Goal: Communication & Community: Share content

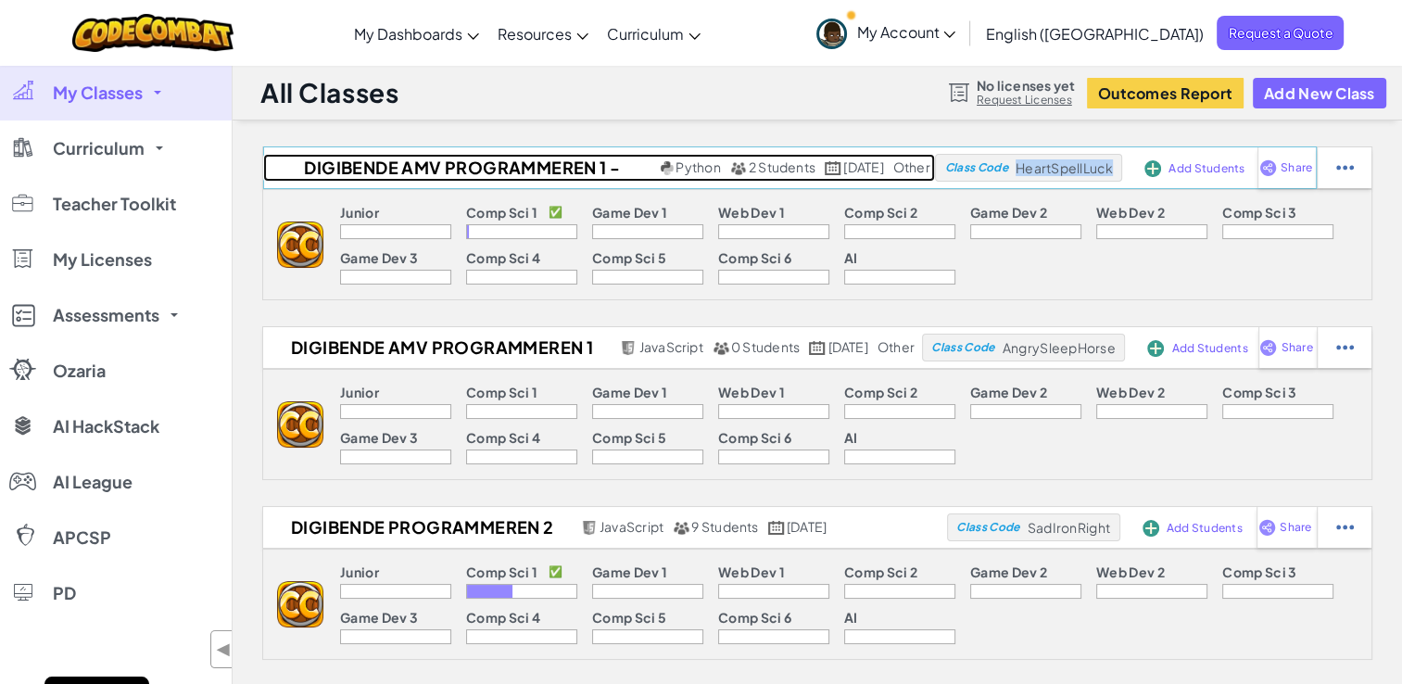
click at [452, 163] on h2 "Digibende AMV Programmeren 1 - Python" at bounding box center [459, 168] width 393 height 28
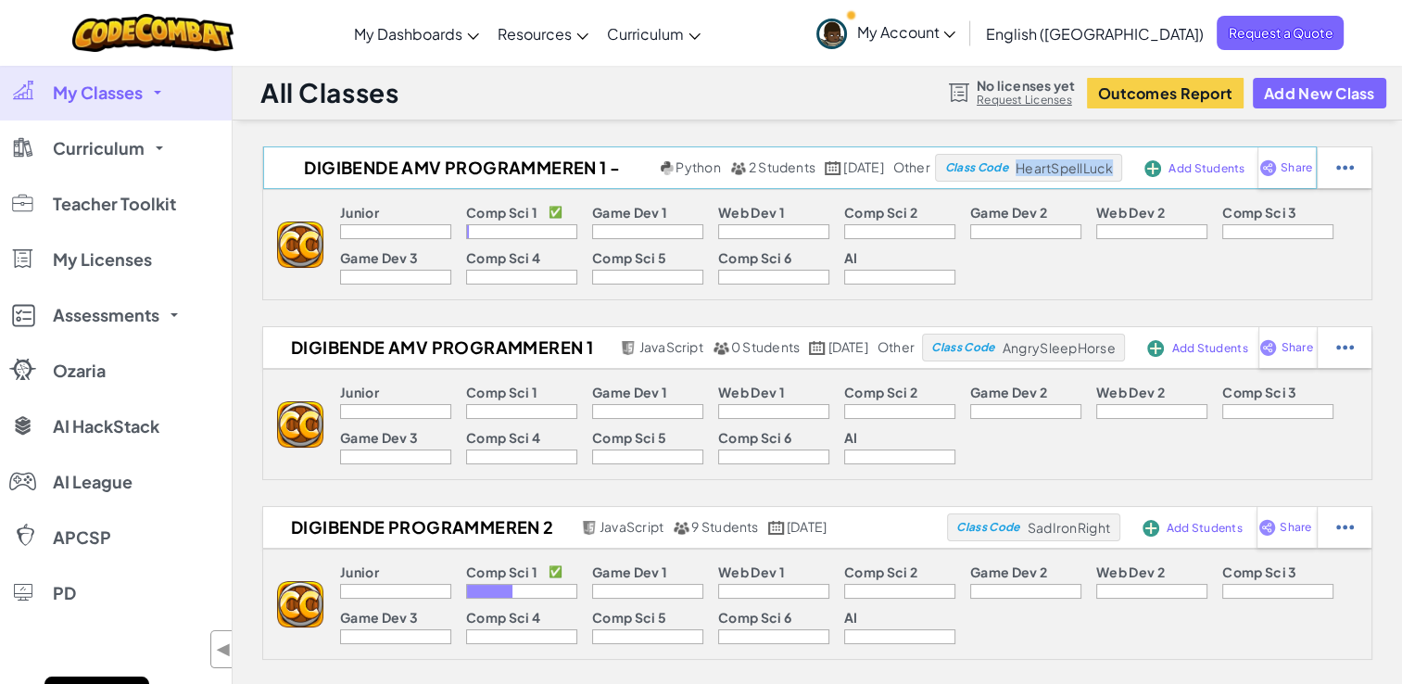
select select "560f1a9f22961295f9427742"
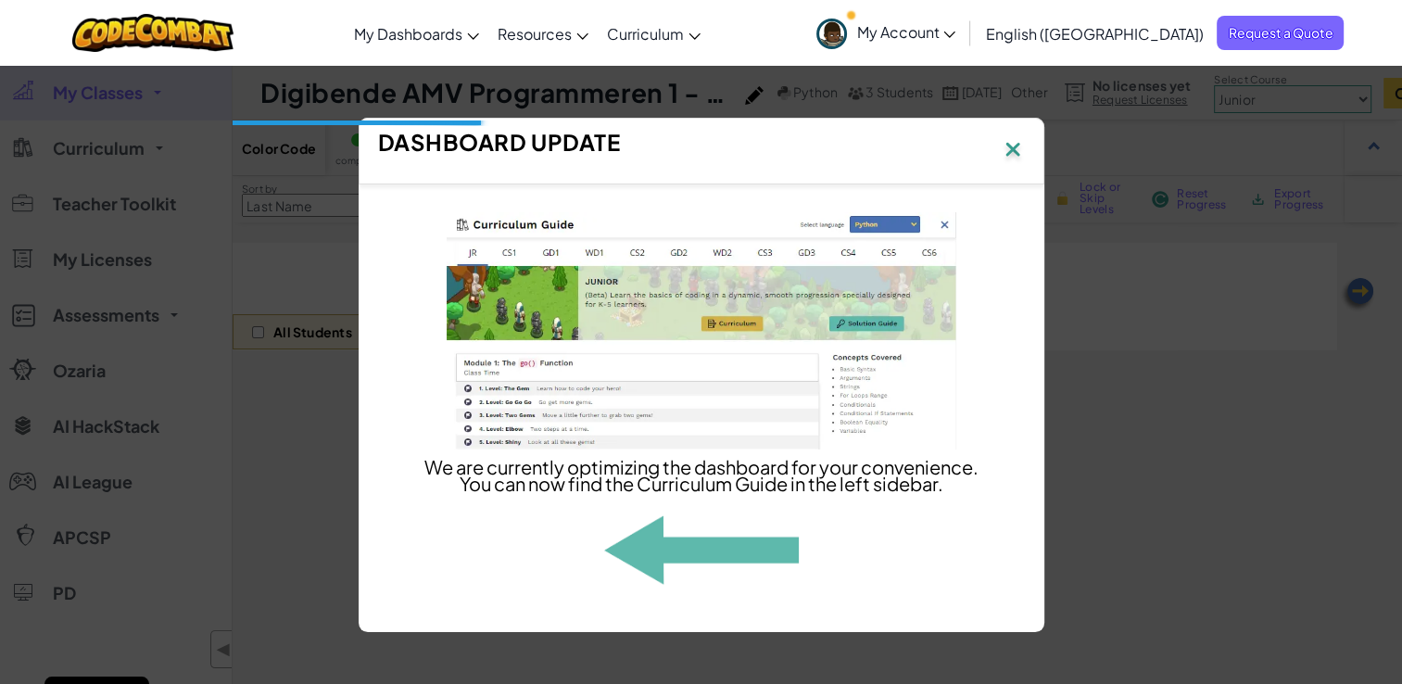
click at [1012, 139] on img at bounding box center [1012, 151] width 24 height 28
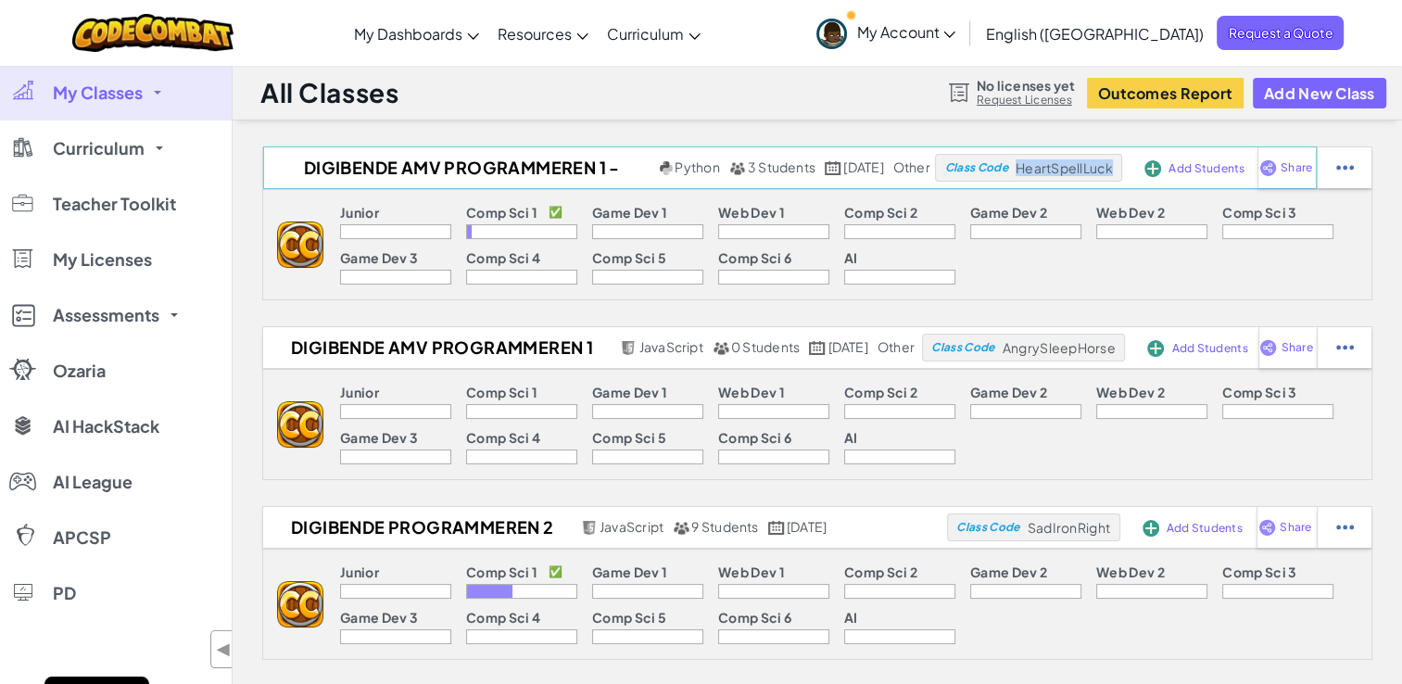
drag, startPoint x: 1019, startPoint y: 168, endPoint x: 1109, endPoint y: 167, distance: 89.9
click at [1109, 167] on span "HeartSpellLuck" at bounding box center [1063, 167] width 97 height 17
drag, startPoint x: 1109, startPoint y: 167, endPoint x: 1088, endPoint y: 207, distance: 44.7
click at [1085, 206] on div "Junior Comp Sci 1 ✅ Game Dev 1 Web Dev 1 Comp Sci 2 Game Dev 2 Web Dev 2 Comp S…" at bounding box center [847, 244] width 1048 height 109
click at [1293, 162] on span "Share" at bounding box center [1295, 167] width 31 height 11
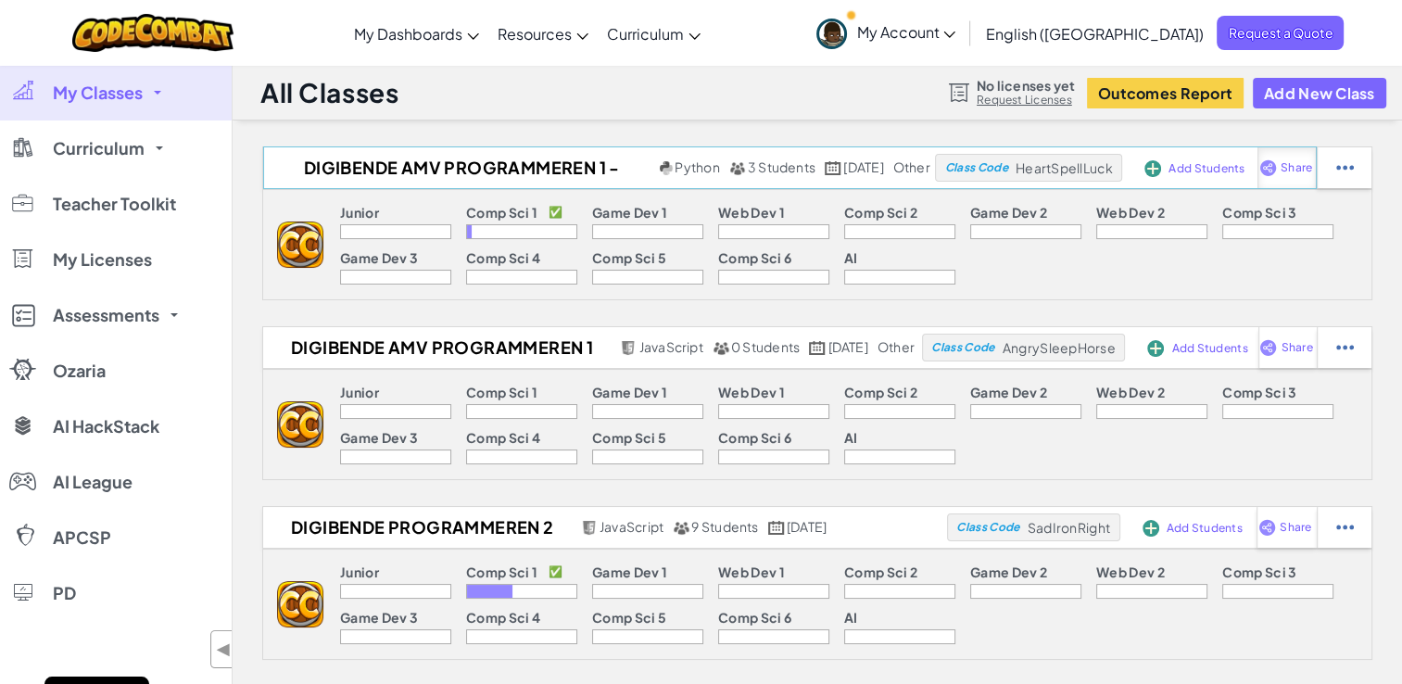
select select "write"
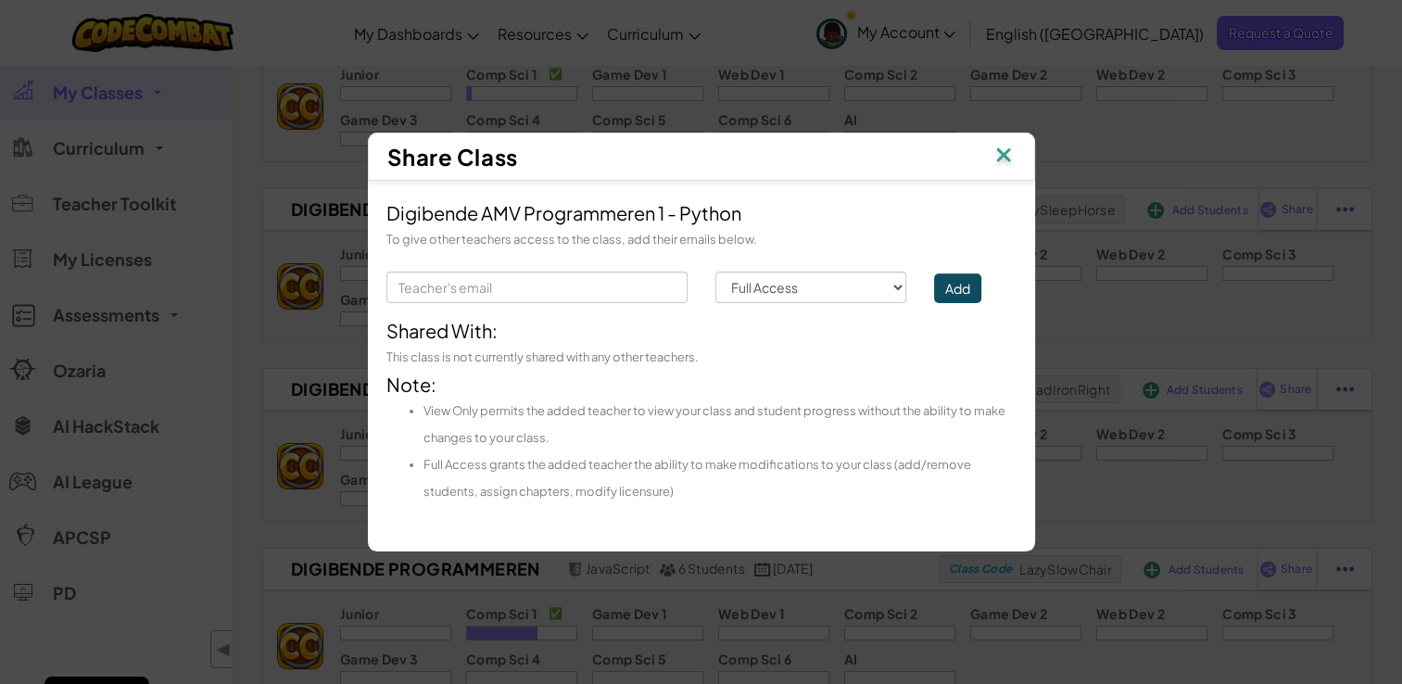
scroll to position [185, 0]
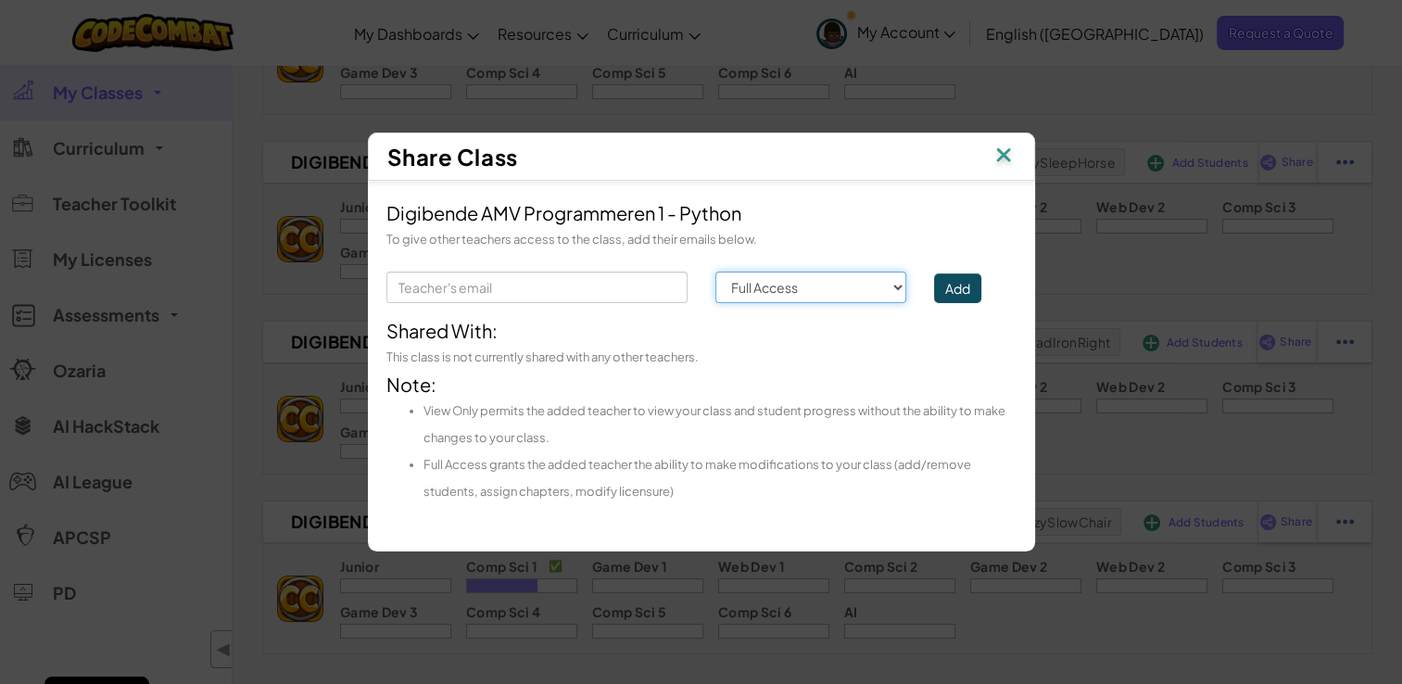
click at [835, 289] on select "Permission Full Access View Only" at bounding box center [811, 286] width 192 height 31
drag, startPoint x: 835, startPoint y: 289, endPoint x: 856, endPoint y: 282, distance: 22.6
click at [835, 289] on select "Permission Full Access View Only" at bounding box center [811, 286] width 192 height 31
click at [1006, 139] on div "Share Class" at bounding box center [701, 156] width 667 height 48
click at [1004, 157] on img at bounding box center [1003, 157] width 24 height 28
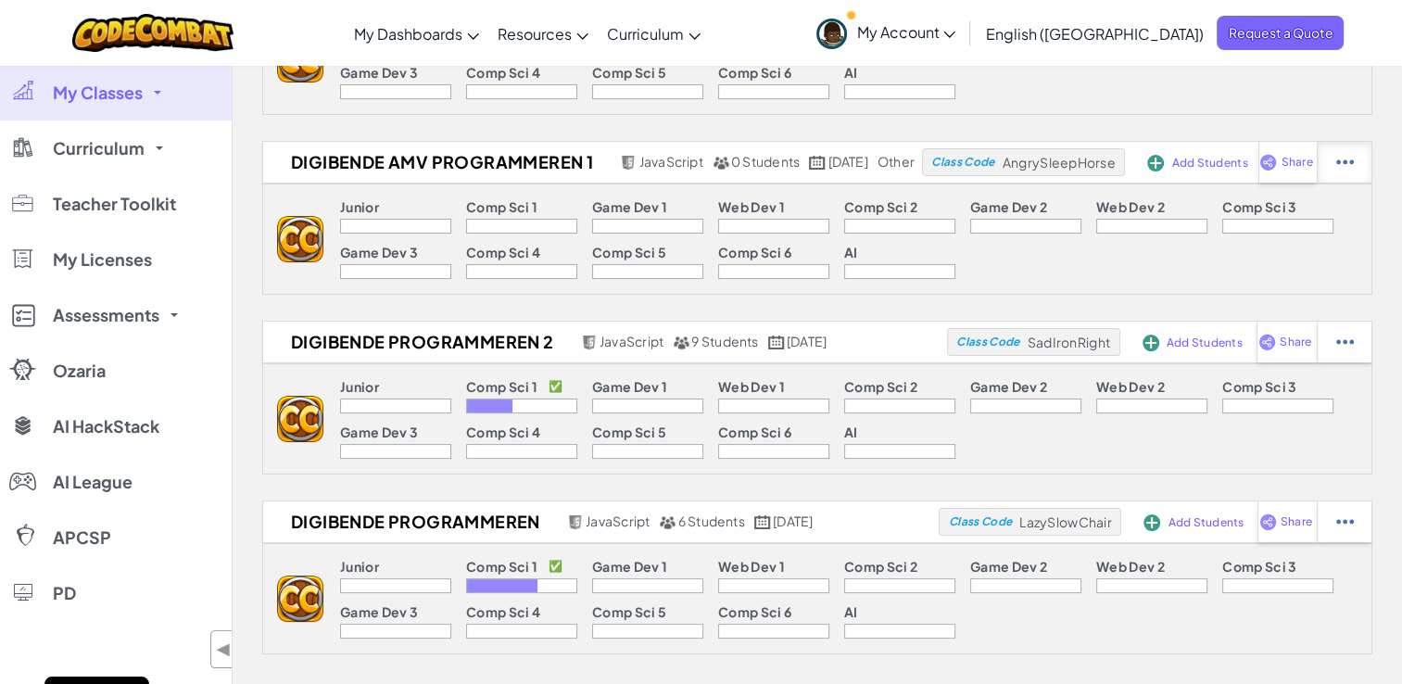
click at [1353, 165] on img at bounding box center [1345, 162] width 18 height 17
select select "javascript"
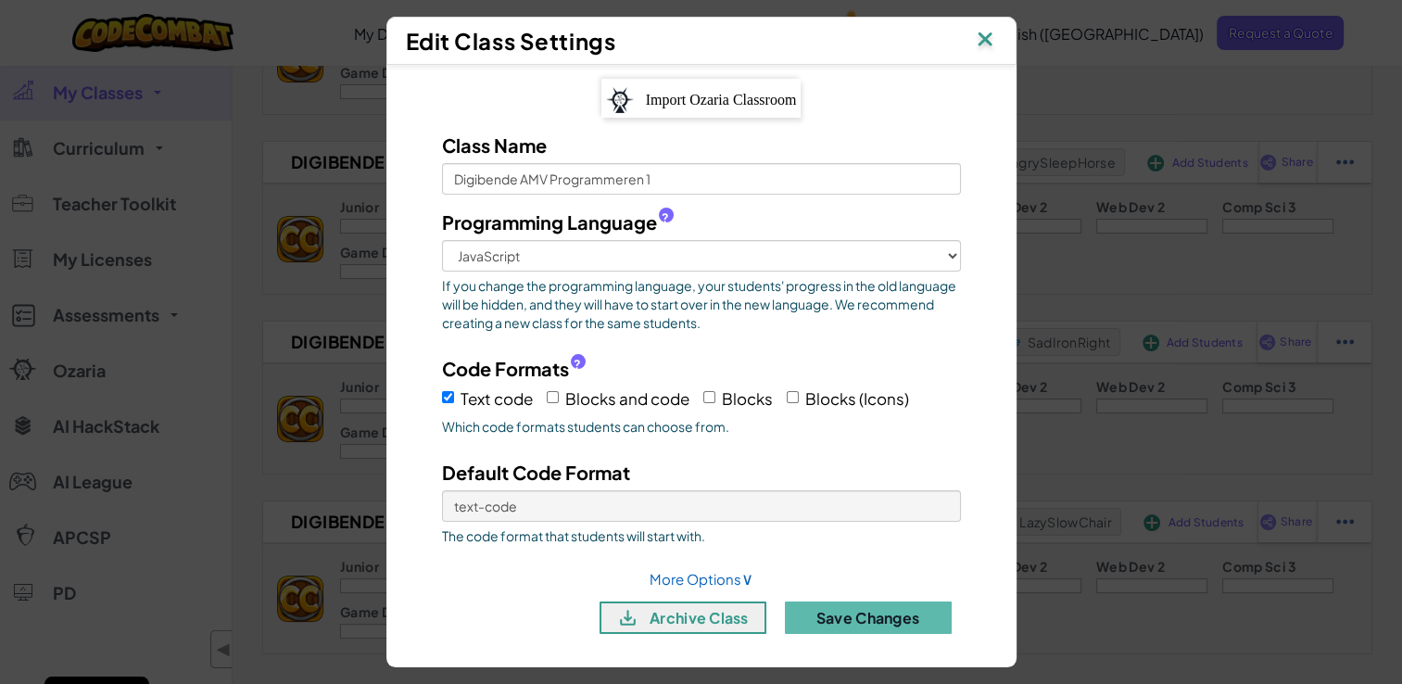
click at [997, 28] on img at bounding box center [985, 41] width 24 height 28
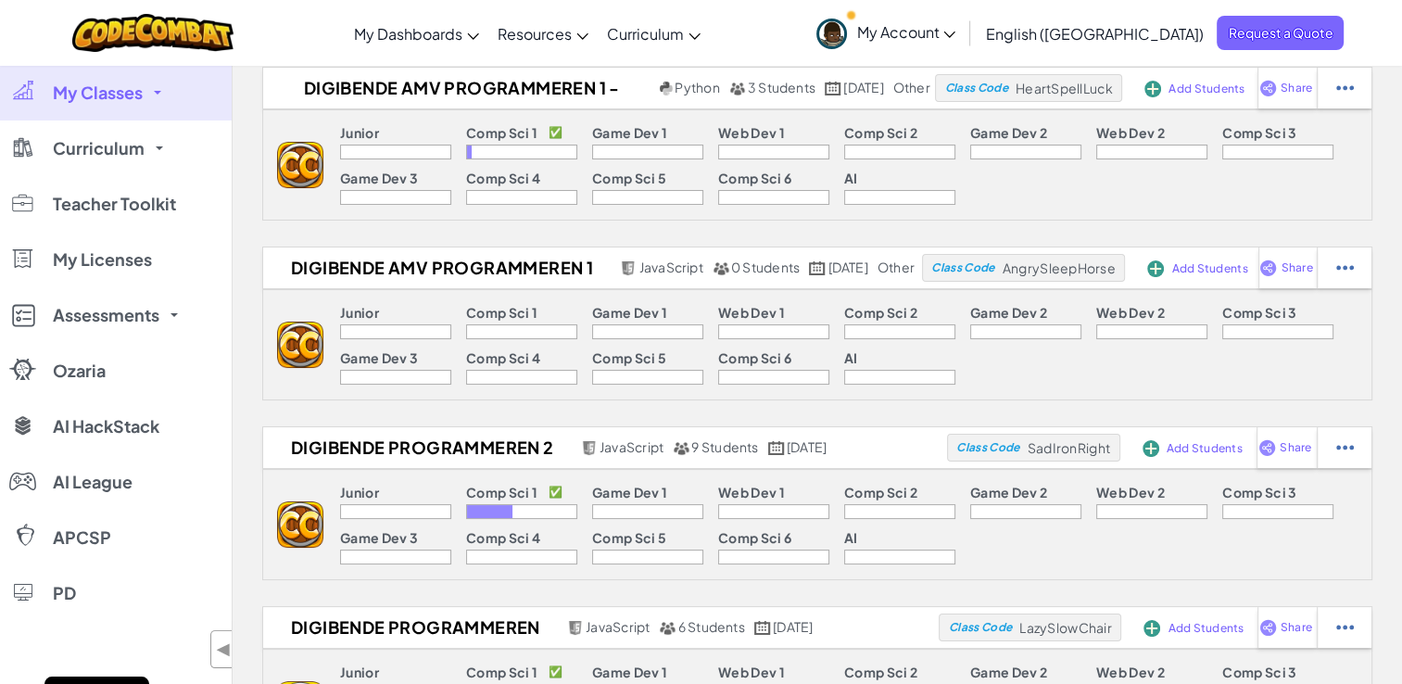
scroll to position [0, 0]
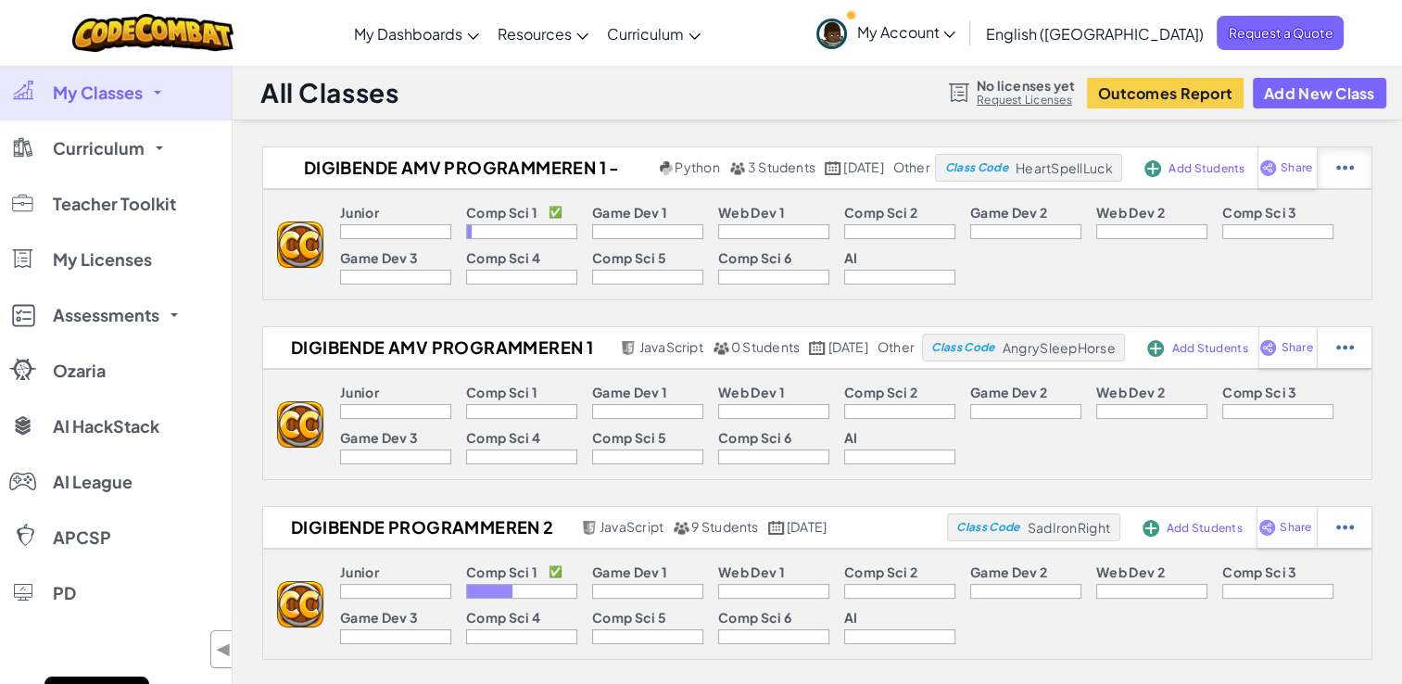
click at [1346, 170] on img at bounding box center [1345, 167] width 18 height 17
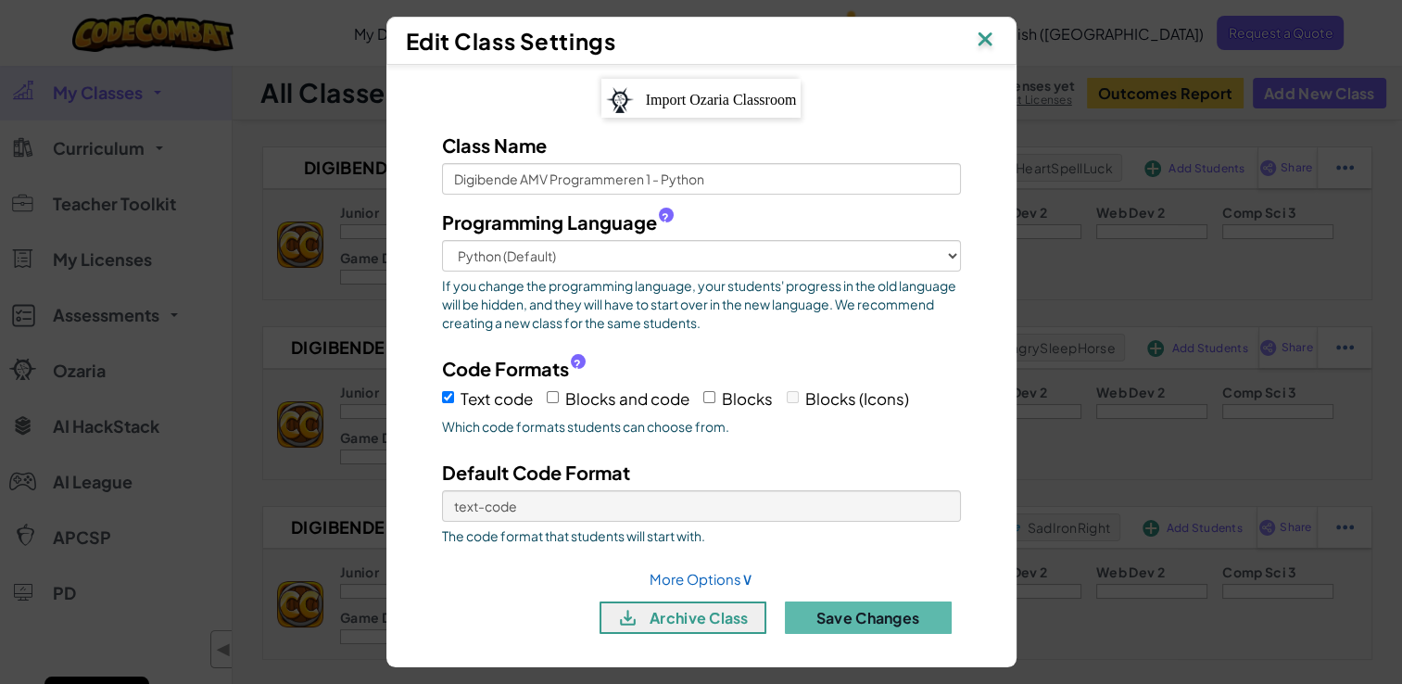
click at [991, 39] on img at bounding box center [985, 41] width 24 height 28
